Goal: Task Accomplishment & Management: Manage account settings

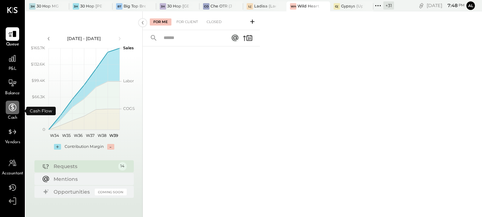
click at [13, 114] on div at bounding box center [12, 107] width 13 height 13
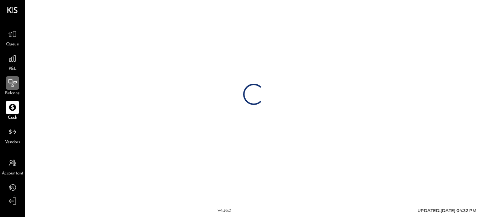
click at [16, 89] on div at bounding box center [12, 82] width 13 height 13
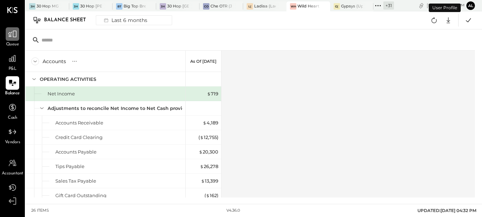
drag, startPoint x: 15, startPoint y: 61, endPoint x: 19, endPoint y: 34, distance: 26.9
click at [15, 60] on icon at bounding box center [12, 58] width 9 height 9
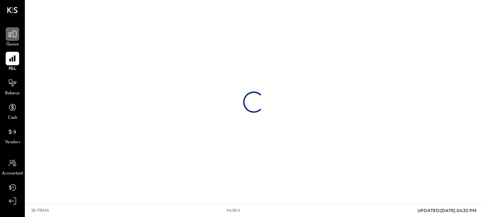
click at [19, 31] on div at bounding box center [12, 33] width 13 height 13
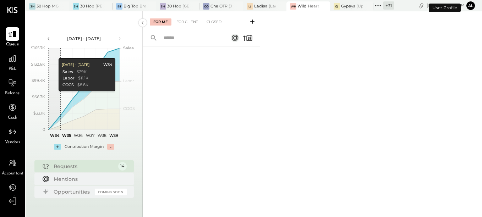
click at [376, 3] on icon at bounding box center [377, 5] width 9 height 9
click at [347, 31] on div "For Me For Client Closed" at bounding box center [312, 114] width 339 height 206
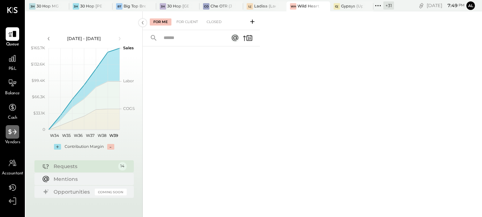
click at [15, 136] on icon at bounding box center [12, 131] width 9 height 9
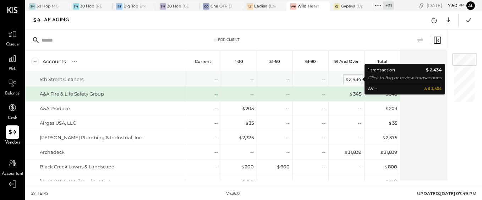
click at [354, 78] on div "$ 2,434" at bounding box center [353, 79] width 16 height 7
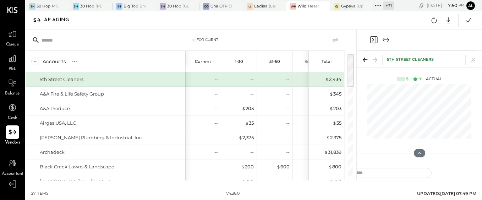
click at [364, 60] on icon at bounding box center [365, 59] width 4 height 1
click at [473, 60] on icon at bounding box center [473, 60] width 4 height 4
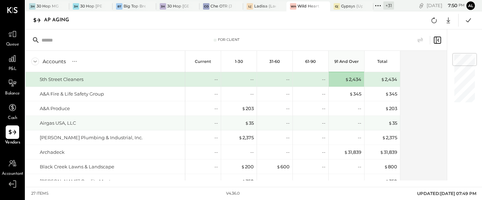
scroll to position [35, 0]
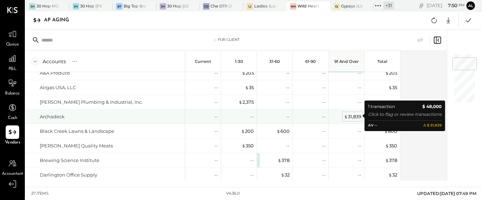
click at [350, 117] on div "$ 31,839" at bounding box center [352, 116] width 17 height 7
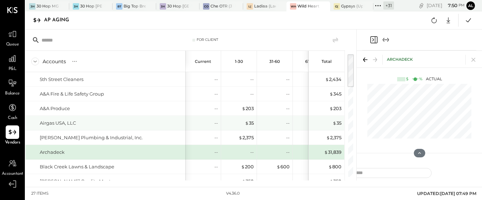
scroll to position [35, 0]
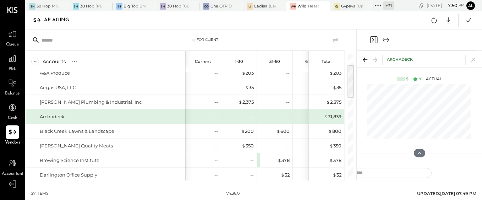
click at [316, 30] on div "For Client" at bounding box center [185, 39] width 319 height 21
click at [366, 60] on icon at bounding box center [365, 59] width 4 height 1
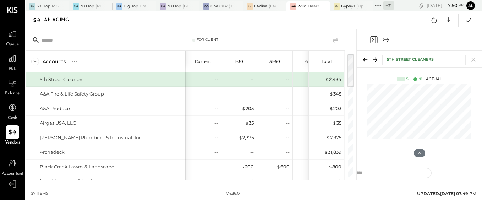
click at [378, 60] on icon at bounding box center [375, 60] width 10 height 10
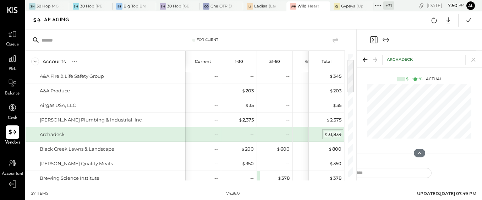
click at [333, 132] on div "$ 31,839" at bounding box center [332, 134] width 17 height 7
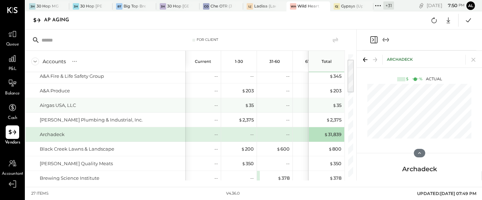
scroll to position [0, 0]
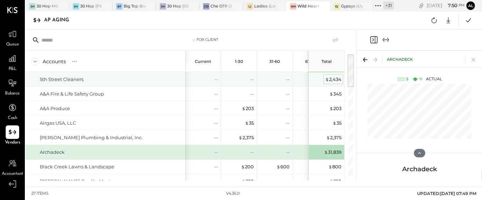
click at [339, 76] on div "$ 2,434" at bounding box center [333, 79] width 16 height 7
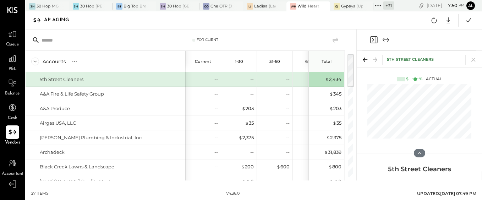
click at [421, 151] on icon at bounding box center [419, 153] width 6 height 6
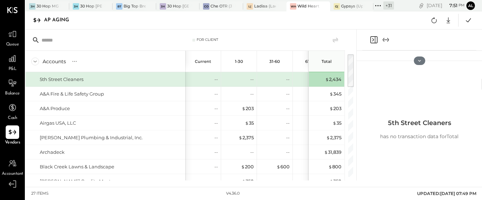
click at [421, 60] on icon at bounding box center [419, 61] width 6 height 6
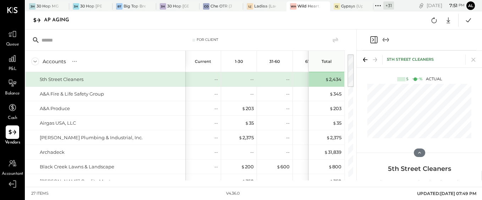
click at [300, 22] on div "AP Aging Google Sheets Excel" at bounding box center [254, 20] width 456 height 18
click at [330, 79] on div "$ 2,434" at bounding box center [333, 79] width 16 height 7
click at [417, 153] on icon at bounding box center [419, 152] width 6 height 6
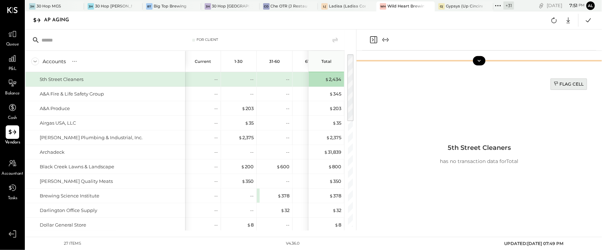
click at [481, 83] on div "Flag Cell" at bounding box center [569, 84] width 30 height 6
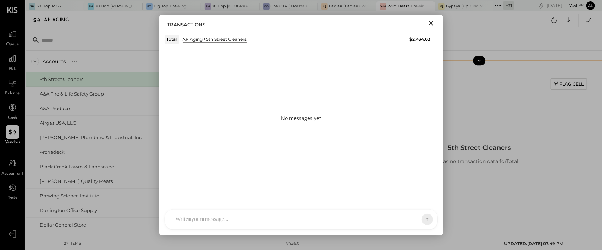
click at [209, 217] on div at bounding box center [301, 219] width 272 height 20
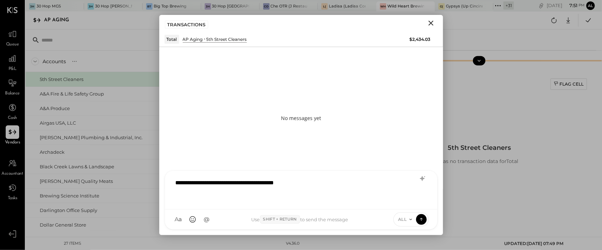
click at [309, 183] on div "**********" at bounding box center [301, 189] width 258 height 28
click at [418, 217] on icon at bounding box center [421, 218] width 6 height 7
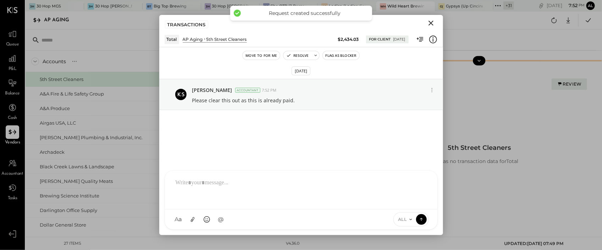
click at [430, 21] on icon "Close" at bounding box center [431, 23] width 9 height 9
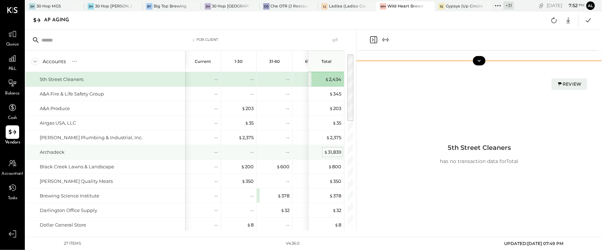
click at [328, 151] on div "$ 31,839" at bounding box center [332, 152] width 17 height 7
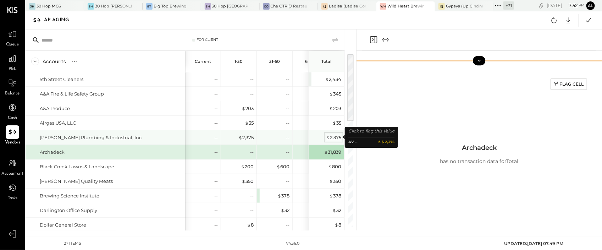
click at [333, 134] on div "$ 2,375" at bounding box center [333, 137] width 15 height 7
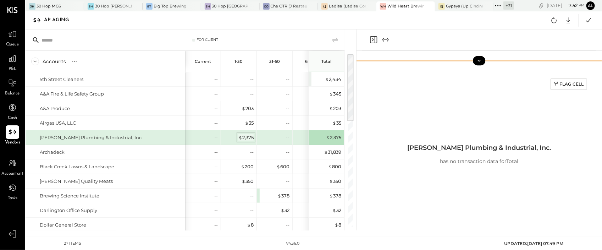
click at [244, 136] on div "$ 2,375" at bounding box center [245, 137] width 15 height 7
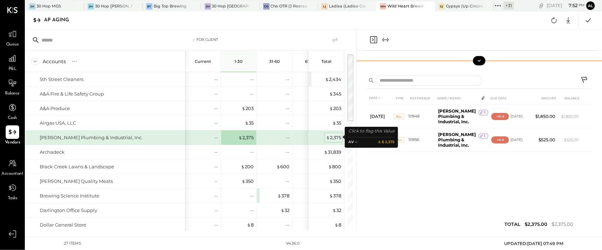
click at [331, 136] on div "$ 2,375" at bounding box center [333, 137] width 15 height 7
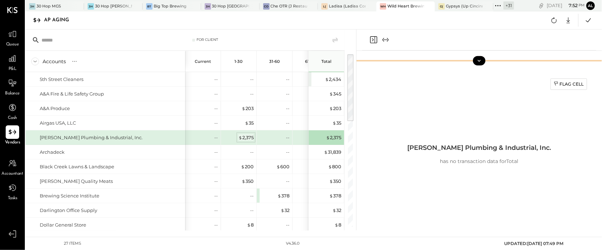
click at [247, 139] on div "$ 2,375" at bounding box center [245, 137] width 15 height 7
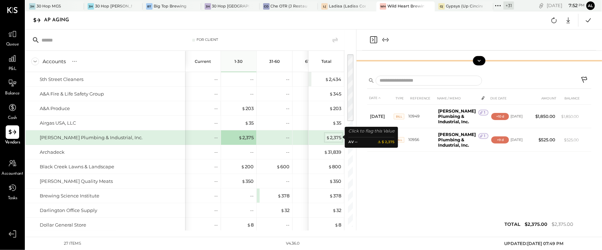
click at [333, 137] on div "$ 2,375" at bounding box center [333, 137] width 15 height 7
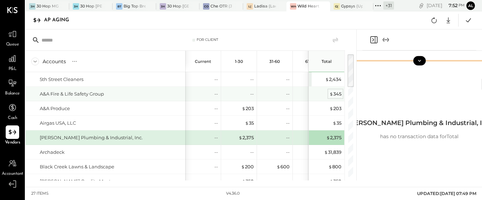
click at [337, 93] on div "$ 345" at bounding box center [335, 93] width 12 height 7
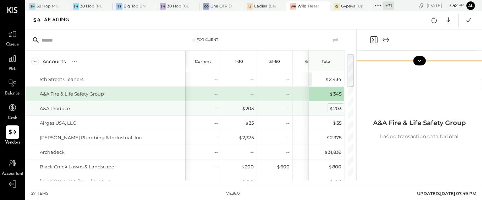
click at [336, 109] on div "$ 203" at bounding box center [335, 108] width 12 height 7
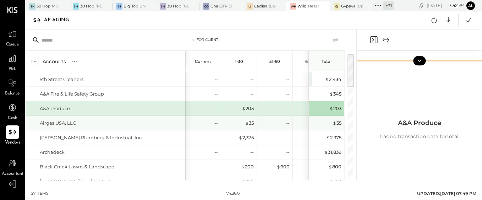
click at [336, 116] on div "$ 35" at bounding box center [327, 123] width 28 height 14
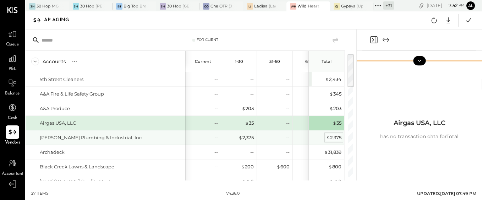
click at [337, 137] on div "$ 2,375" at bounding box center [333, 137] width 15 height 7
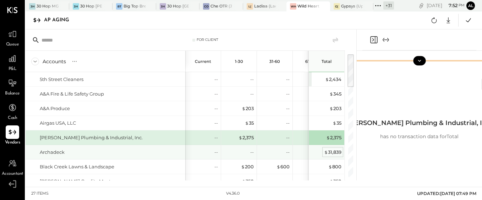
click at [335, 151] on div "$ 31,839" at bounding box center [332, 152] width 17 height 7
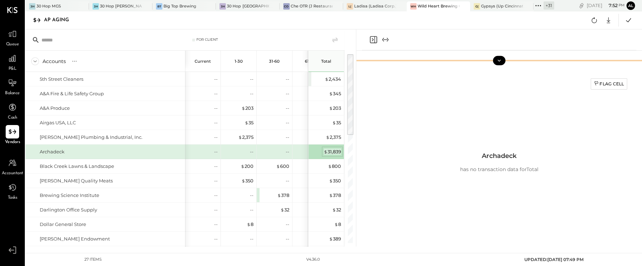
click at [331, 151] on div "$ 31,839" at bounding box center [332, 152] width 17 height 7
click at [335, 152] on div "$ 31,839" at bounding box center [332, 152] width 17 height 7
click at [333, 151] on div "$ 31,839" at bounding box center [332, 152] width 17 height 7
click at [335, 153] on div "$ 31,839" at bounding box center [332, 152] width 17 height 7
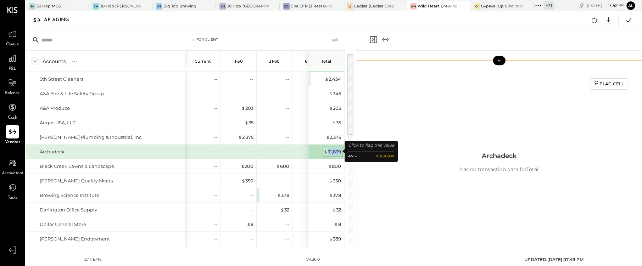
click at [335, 153] on div "$ 31,839" at bounding box center [332, 152] width 17 height 7
drag, startPoint x: 335, startPoint y: 153, endPoint x: 338, endPoint y: 134, distance: 18.8
click at [327, 150] on div "$ 31,839" at bounding box center [332, 152] width 17 height 7
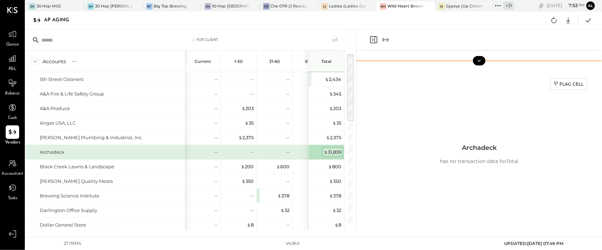
click at [333, 153] on div "$ 31,839" at bounding box center [332, 152] width 17 height 7
click at [330, 151] on div "$ 31,839" at bounding box center [332, 152] width 17 height 7
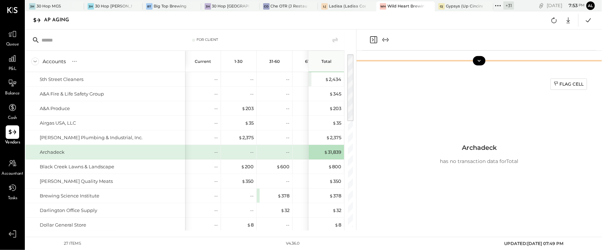
drag, startPoint x: 330, startPoint y: 151, endPoint x: 383, endPoint y: 22, distance: 139.7
click at [383, 22] on div "AP Aging Google Sheets Excel" at bounding box center [314, 20] width 576 height 18
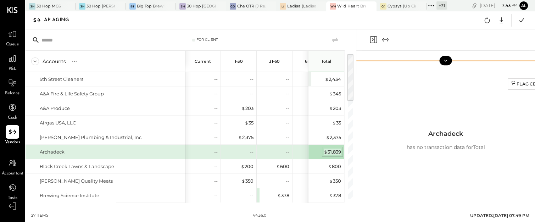
click at [328, 151] on div "$ 31,839" at bounding box center [332, 152] width 17 height 7
click at [370, 143] on div "Flag Cell Archadeck has no transaction data for Total" at bounding box center [446, 140] width 206 height 132
click at [336, 151] on div "$ 31,839" at bounding box center [332, 152] width 17 height 7
click at [328, 150] on div "$ 31,839" at bounding box center [332, 152] width 17 height 7
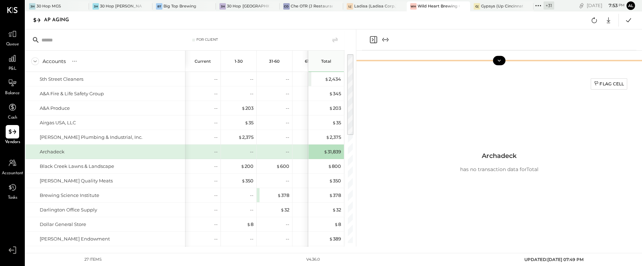
drag, startPoint x: 612, startPoint y: 84, endPoint x: 590, endPoint y: 96, distance: 24.3
click at [481, 84] on div "Flag Cell" at bounding box center [609, 84] width 30 height 6
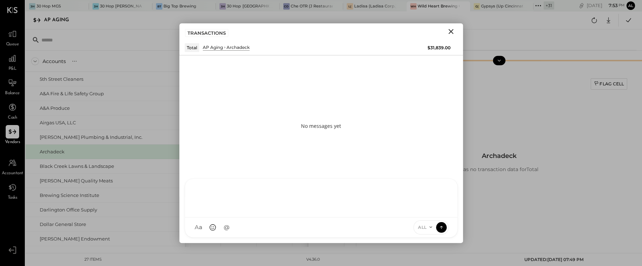
click at [255, 217] on div at bounding box center [321, 198] width 272 height 39
click at [438, 217] on icon at bounding box center [441, 227] width 6 height 7
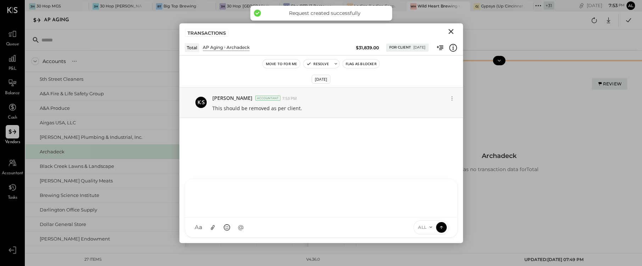
click at [451, 31] on icon "Close" at bounding box center [451, 31] width 5 height 5
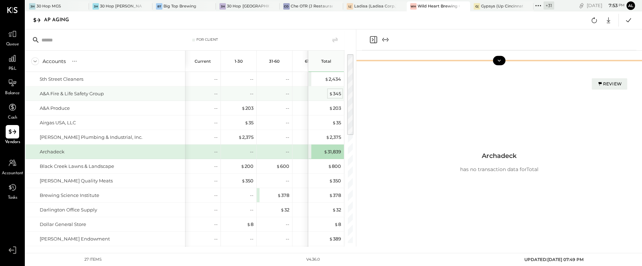
click at [334, 92] on div "$ 345" at bounding box center [335, 93] width 12 height 7
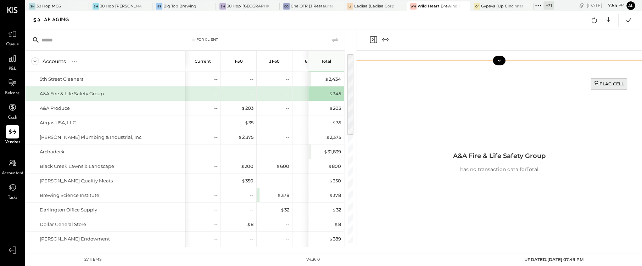
click at [481, 83] on div "Flag Cell" at bounding box center [609, 84] width 30 height 6
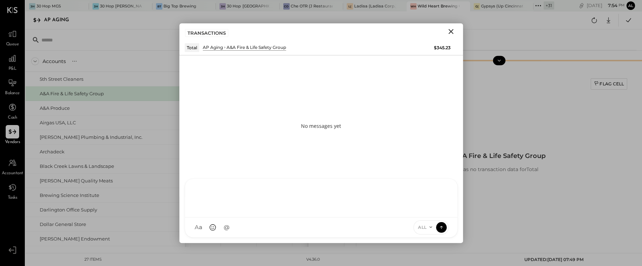
click at [311, 217] on div at bounding box center [321, 198] width 272 height 39
click at [440, 217] on button at bounding box center [441, 227] width 11 height 11
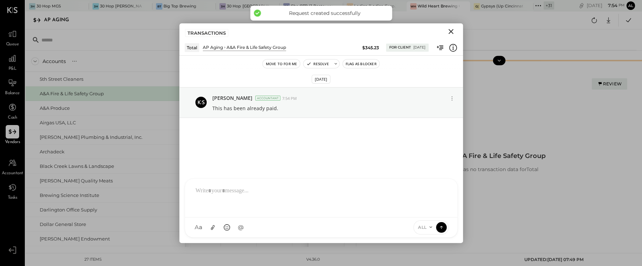
click at [452, 29] on icon "Close" at bounding box center [451, 31] width 9 height 9
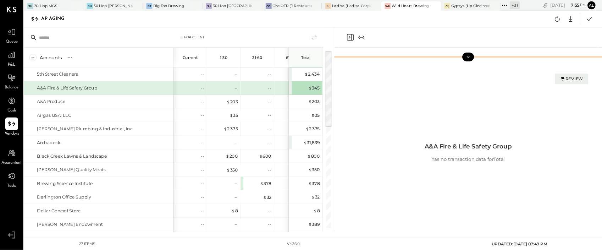
scroll to position [23, 0]
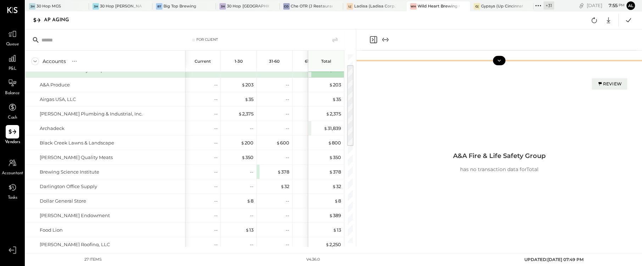
drag, startPoint x: 350, startPoint y: 107, endPoint x: 350, endPoint y: 118, distance: 11.0
click at [350, 118] on div at bounding box center [350, 105] width 6 height 81
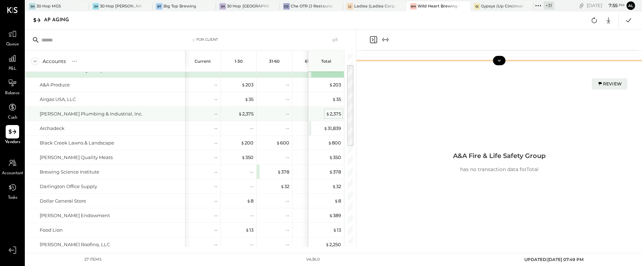
click at [335, 112] on div "$ 2,375" at bounding box center [333, 114] width 15 height 7
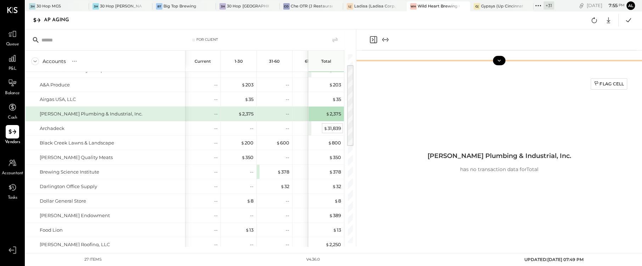
drag, startPoint x: 334, startPoint y: 114, endPoint x: 333, endPoint y: 128, distance: 13.9
click at [333, 128] on div "$ 31,839" at bounding box center [332, 128] width 17 height 7
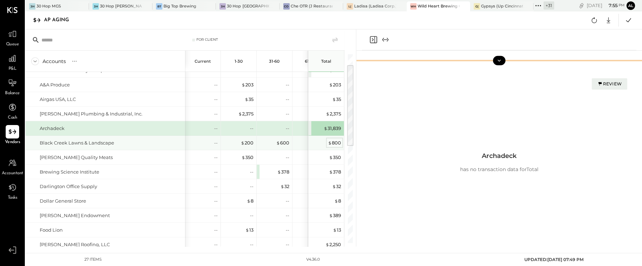
click at [333, 140] on div "$ 800" at bounding box center [334, 143] width 13 height 7
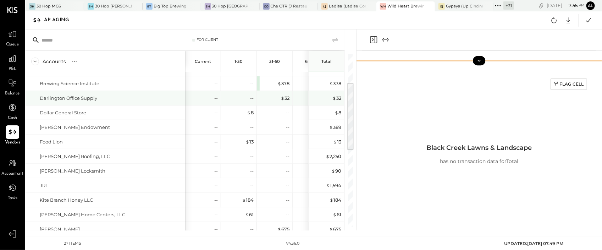
scroll to position [68, 0]
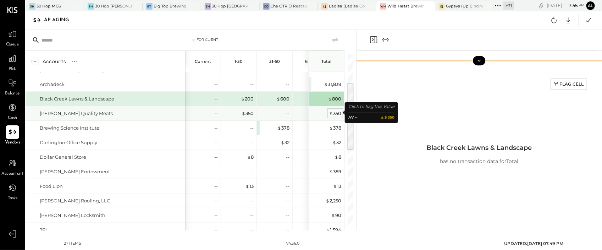
click at [336, 114] on div "$ 350" at bounding box center [335, 113] width 12 height 7
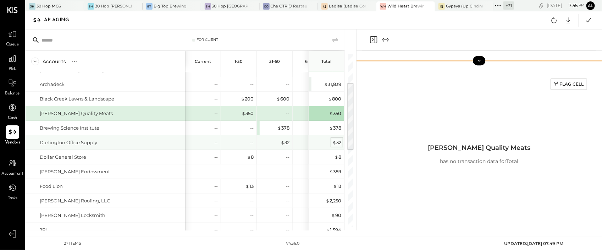
click at [336, 141] on div "$ 32" at bounding box center [336, 142] width 9 height 7
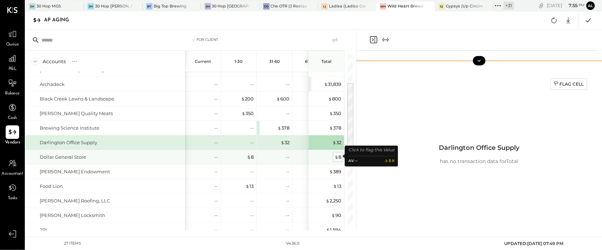
click at [336, 155] on span "$" at bounding box center [337, 157] width 4 height 6
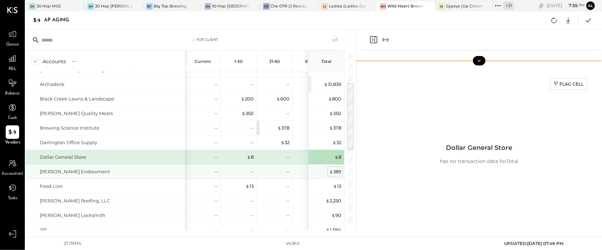
click at [336, 168] on div "$ 389" at bounding box center [335, 171] width 12 height 7
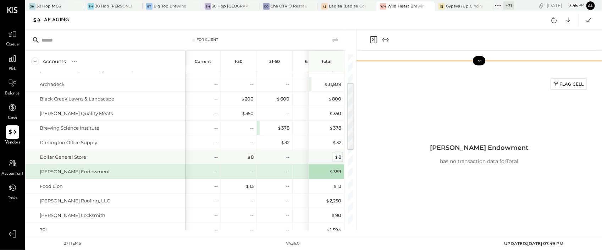
click at [335, 157] on span "$" at bounding box center [337, 157] width 4 height 6
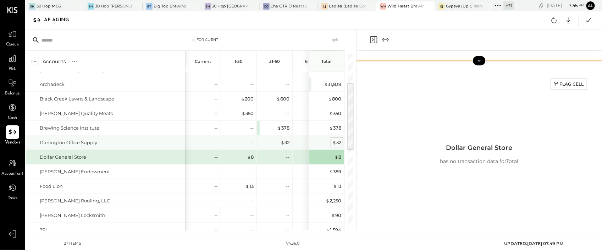
click at [335, 139] on span "$" at bounding box center [334, 142] width 4 height 6
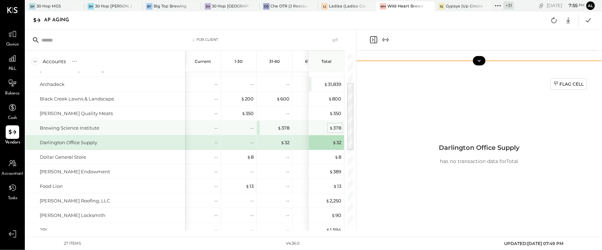
click at [335, 125] on div "$ 378" at bounding box center [335, 128] width 12 height 7
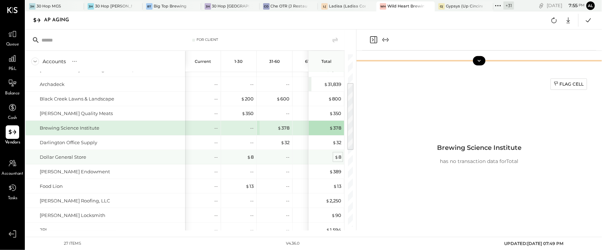
click at [337, 156] on span "$" at bounding box center [337, 157] width 4 height 6
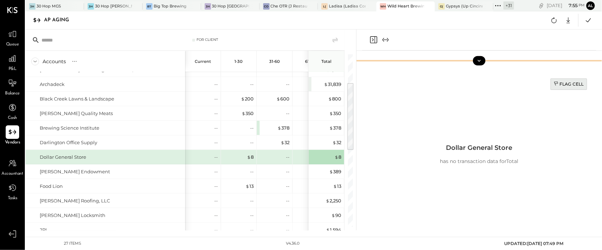
click at [481, 86] on div "Flag Cell" at bounding box center [569, 84] width 30 height 6
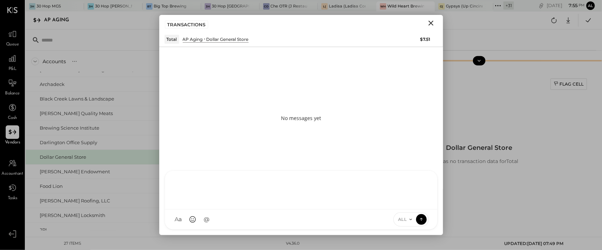
click at [230, 209] on div at bounding box center [301, 190] width 272 height 39
drag, startPoint x: 239, startPoint y: 181, endPoint x: 150, endPoint y: 179, distance: 88.7
click at [150, 179] on div "For Client Accounts S % GL Current 1-30 31-60 61-90 91 and Over Total 5th Stree…" at bounding box center [314, 129] width 576 height 201
copy div "**********"
drag, startPoint x: 420, startPoint y: 220, endPoint x: 401, endPoint y: 214, distance: 20.0
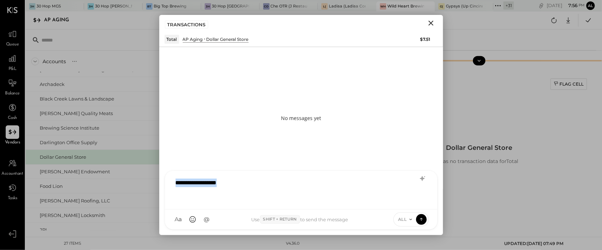
click at [420, 217] on icon at bounding box center [421, 219] width 6 height 7
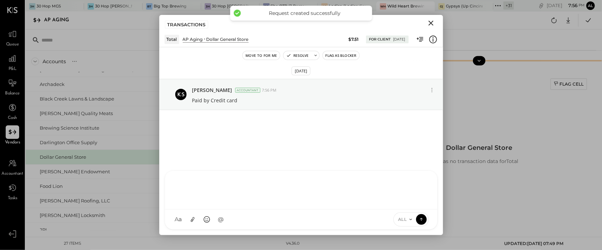
click at [435, 19] on icon "Close" at bounding box center [431, 23] width 9 height 9
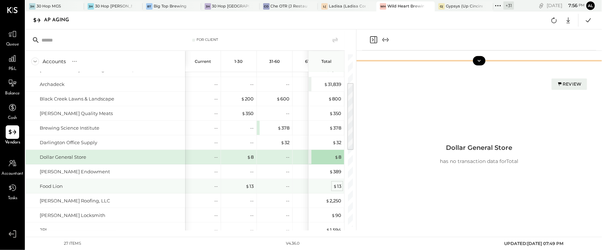
click at [337, 186] on div "$ 13" at bounding box center [337, 186] width 8 height 7
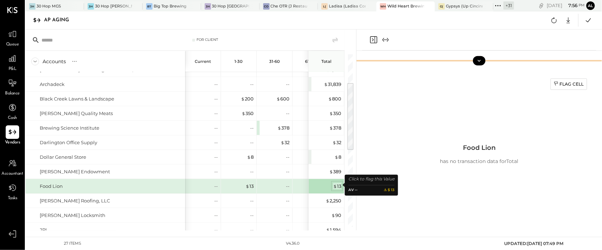
click at [337, 186] on div "$ 13" at bounding box center [337, 186] width 8 height 7
drag, startPoint x: 570, startPoint y: 82, endPoint x: 525, endPoint y: 94, distance: 46.5
click at [481, 82] on div "Flag Cell" at bounding box center [569, 84] width 30 height 6
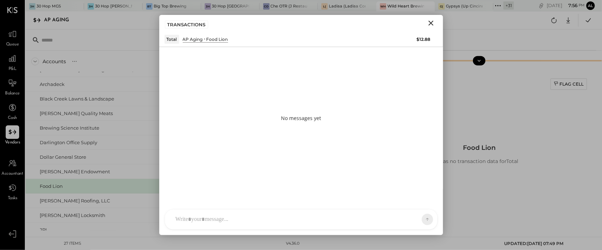
click at [222, 217] on div at bounding box center [301, 219] width 272 height 20
paste div
click at [421, 217] on icon at bounding box center [421, 218] width 6 height 7
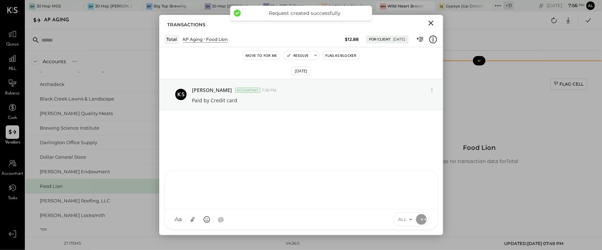
click at [432, 21] on icon "Close" at bounding box center [431, 23] width 9 height 9
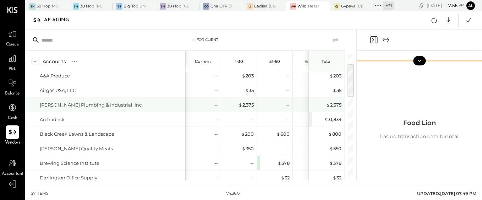
scroll to position [0, 0]
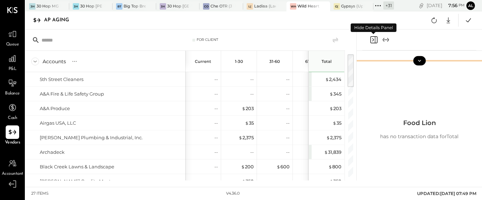
click at [373, 39] on icon "Close panel" at bounding box center [373, 39] width 2 height 3
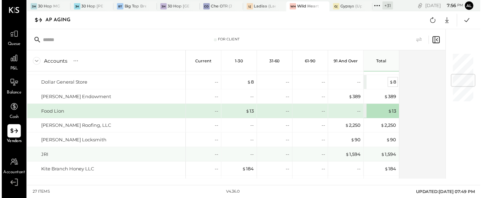
scroll to position [177, 0]
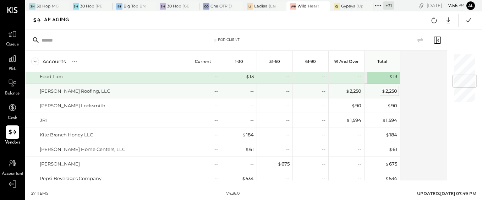
click at [388, 88] on div "$ 2,250" at bounding box center [389, 91] width 16 height 7
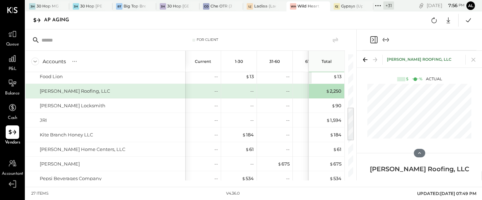
drag, startPoint x: 372, startPoint y: 39, endPoint x: 381, endPoint y: 63, distance: 25.0
click at [373, 40] on icon "Close panel" at bounding box center [373, 39] width 9 height 9
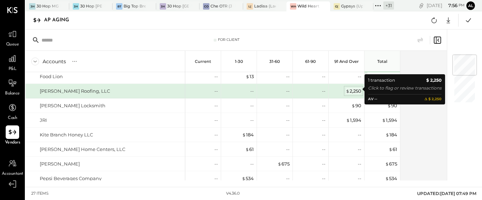
click at [354, 88] on div "$ 2,250" at bounding box center [354, 91] width 16 height 7
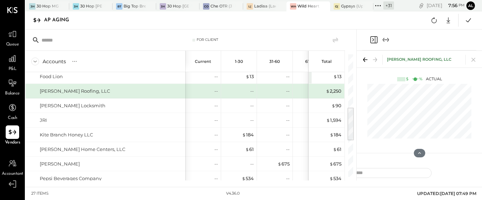
click at [375, 39] on icon "Close panel" at bounding box center [373, 39] width 7 height 7
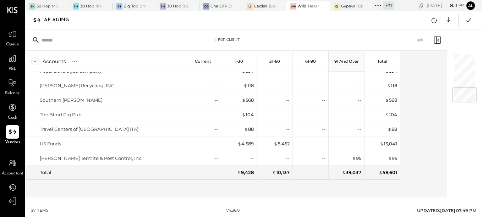
scroll to position [107, 0]
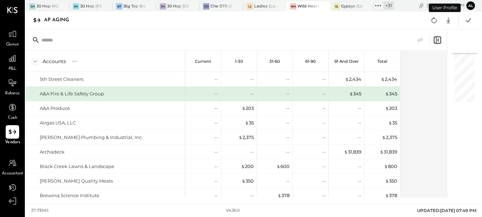
click at [15, 42] on span "Queue" at bounding box center [12, 45] width 13 height 6
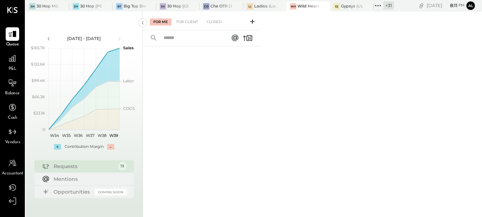
click at [96, 168] on div "Requests" at bounding box center [84, 166] width 61 height 7
click at [183, 22] on div "For Client" at bounding box center [187, 21] width 29 height 7
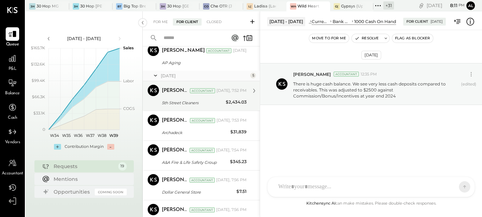
scroll to position [456, 0]
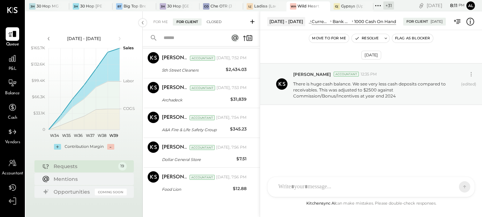
click at [212, 23] on div "Closed" at bounding box center [214, 21] width 22 height 7
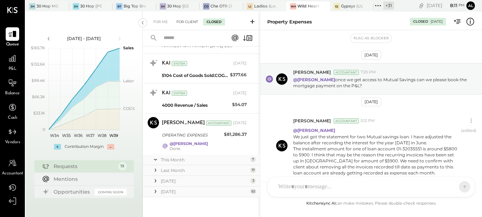
click at [192, 22] on div "For Client" at bounding box center [187, 21] width 29 height 7
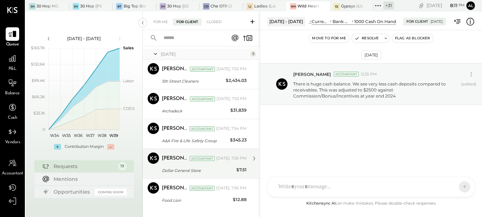
scroll to position [456, 0]
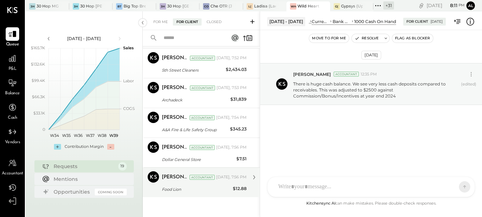
click at [182, 191] on div "Food Lion" at bounding box center [196, 189] width 69 height 7
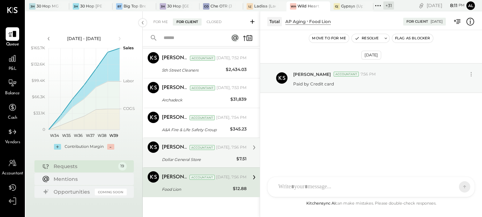
click at [194, 160] on div "Dollar General Store" at bounding box center [198, 159] width 72 height 7
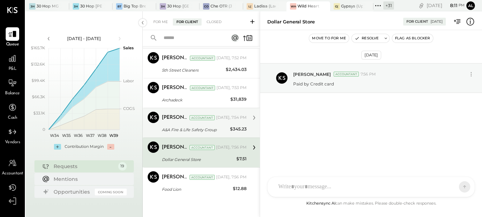
click at [174, 117] on div "[PERSON_NAME]" at bounding box center [175, 117] width 26 height 7
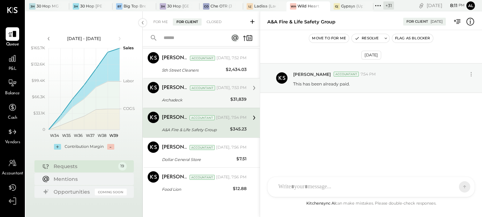
click at [171, 95] on div "Ali Mehdi Accountant Today, 7:53 PM Archadeck $31,839 This should be removed as…" at bounding box center [204, 93] width 85 height 22
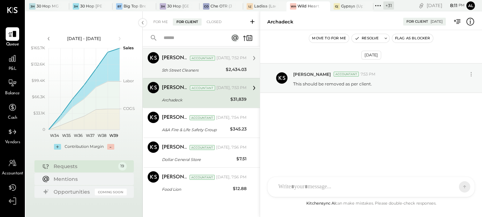
click at [176, 68] on div "5th Street Cleaners" at bounding box center [193, 70] width 62 height 7
